Goal: Task Accomplishment & Management: Complete application form

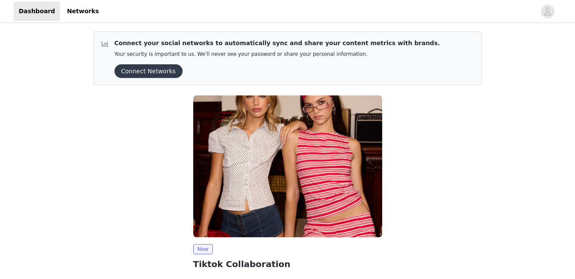
click at [228, 140] on img at bounding box center [287, 166] width 189 height 142
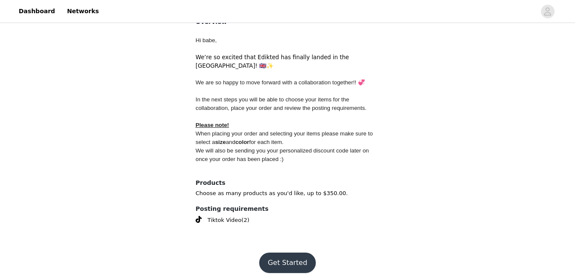
click at [286, 253] on button "Get Started" at bounding box center [287, 263] width 57 height 20
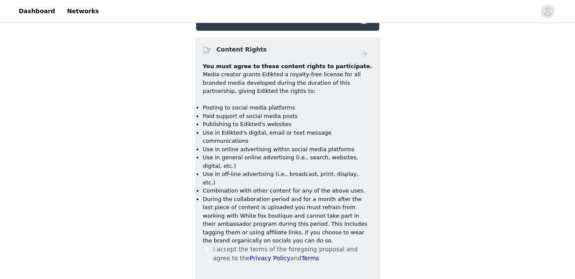
scroll to position [583, 0]
